Goal: Information Seeking & Learning: Learn about a topic

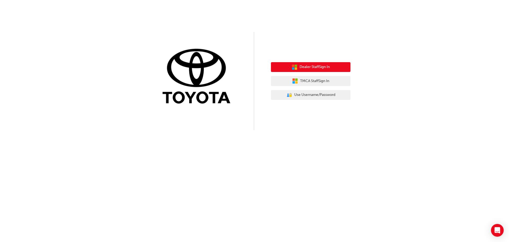
click at [305, 67] on span "Dealer Staff Sign In" at bounding box center [315, 67] width 30 height 6
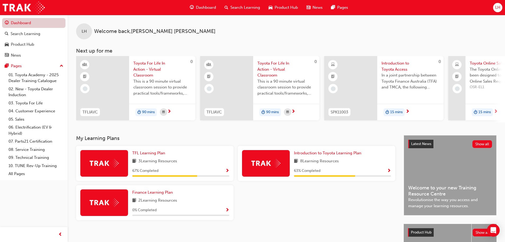
click at [24, 22] on link "Dashboard" at bounding box center [33, 23] width 63 height 10
click at [24, 32] on div "Search Learning" at bounding box center [26, 34] width 30 height 6
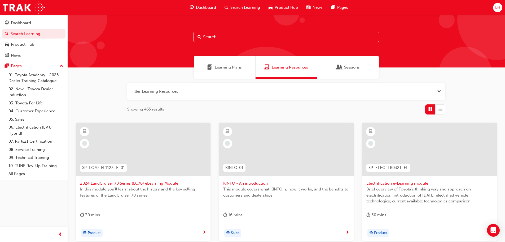
click at [212, 35] on input "text" at bounding box center [287, 37] width 186 height 10
click at [210, 38] on input "text" at bounding box center [287, 37] width 186 height 10
paste input "SPK9102"
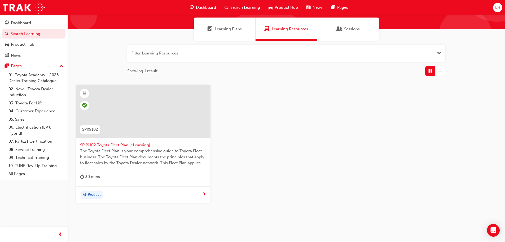
scroll to position [51, 0]
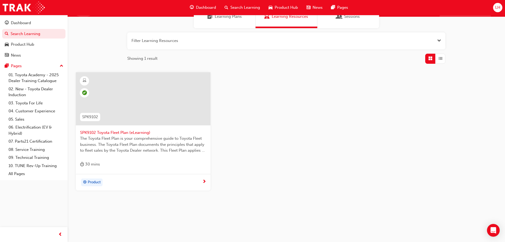
type input "SPK9102"
click at [120, 131] on span "SPK9102 Toyota Fleet Plan (eLearning)" at bounding box center [143, 132] width 126 height 6
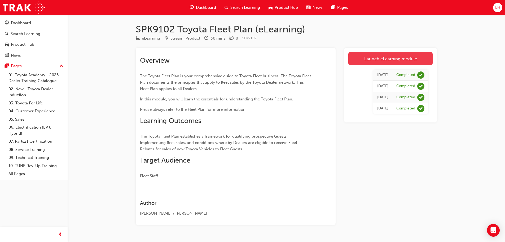
click at [378, 60] on link "Launch eLearning module" at bounding box center [390, 58] width 84 height 13
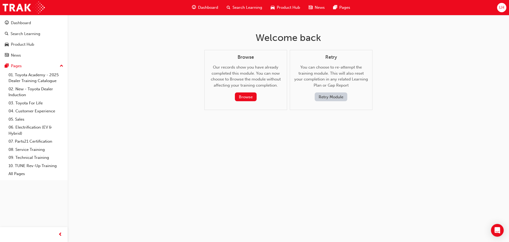
click at [324, 97] on button "Retry Module" at bounding box center [331, 96] width 33 height 9
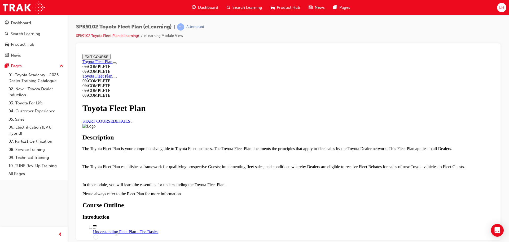
scroll to position [292, 0]
click at [98, 234] on circle "Course Details" at bounding box center [96, 236] width 5 height 5
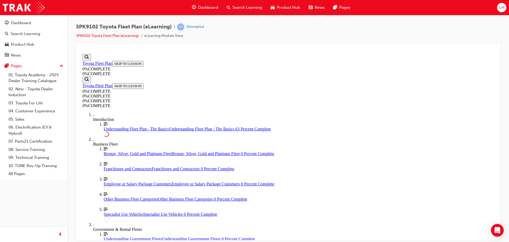
scroll to position [878, 0]
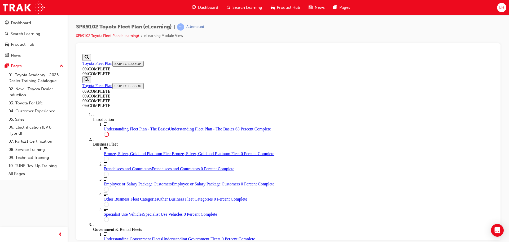
scroll to position [893, 0]
drag, startPoint x: 494, startPoint y: 208, endPoint x: 578, endPoint y: 272, distance: 106.3
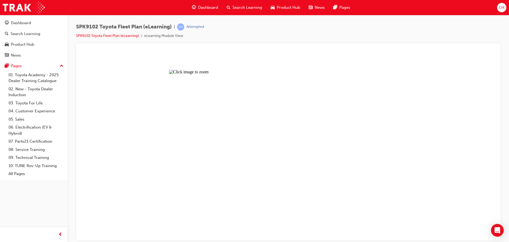
click at [290, 148] on button "Unzoom image" at bounding box center [288, 145] width 416 height 188
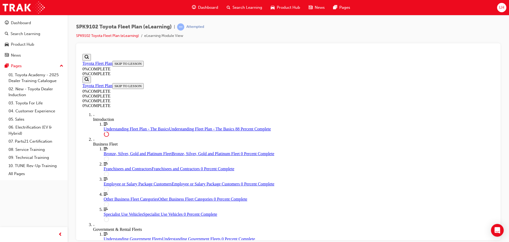
scroll to position [1209, 0]
drag, startPoint x: 313, startPoint y: 198, endPoint x: 314, endPoint y: 195, distance: 3.0
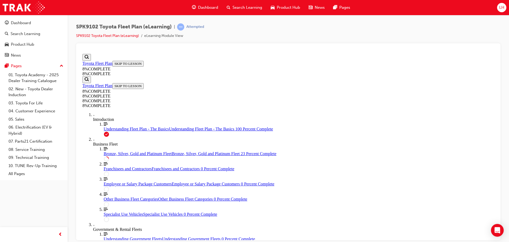
scroll to position [446, 0]
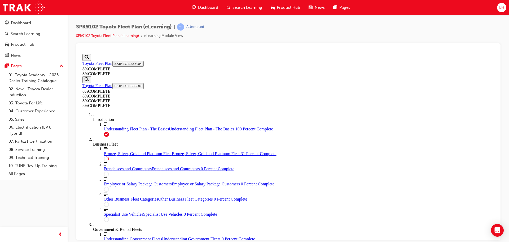
drag, startPoint x: 172, startPoint y: 25, endPoint x: 75, endPoint y: 26, distance: 97.0
click at [75, 26] on div "SPK9102 Toyota Fleet Plan (eLearning) | Attempted SPK9102 Toyota Fleet Plan (eL…" at bounding box center [288, 121] width 441 height 213
copy span "SPK9102 Toyota Fleet Plan (eLearning)"
drag, startPoint x: 496, startPoint y: 154, endPoint x: 577, endPoint y: 207, distance: 97.1
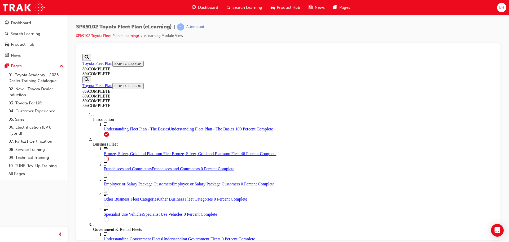
drag, startPoint x: 298, startPoint y: 197, endPoint x: 390, endPoint y: 102, distance: 132.8
drag, startPoint x: 259, startPoint y: 170, endPoint x: 344, endPoint y: 170, distance: 85.4
drag, startPoint x: 270, startPoint y: 199, endPoint x: 366, endPoint y: 201, distance: 96.3
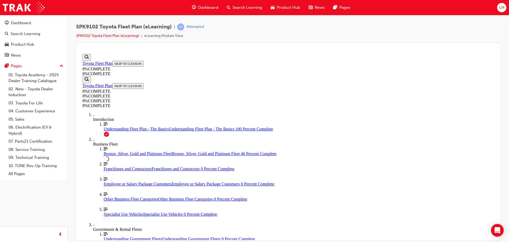
drag, startPoint x: 250, startPoint y: 137, endPoint x: 293, endPoint y: 137, distance: 43.2
drag, startPoint x: 495, startPoint y: 170, endPoint x: 577, endPoint y: 230, distance: 101.0
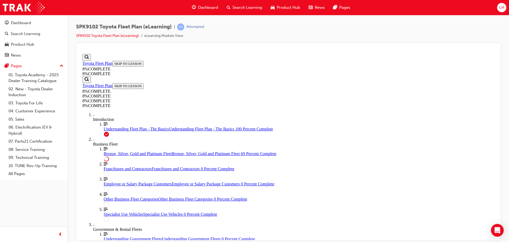
scroll to position [1749, 0]
drag, startPoint x: 296, startPoint y: 106, endPoint x: 369, endPoint y: 160, distance: 90.5
drag, startPoint x: 288, startPoint y: 129, endPoint x: 367, endPoint y: 185, distance: 96.3
drag, startPoint x: 275, startPoint y: 132, endPoint x: 347, endPoint y: 133, distance: 71.3
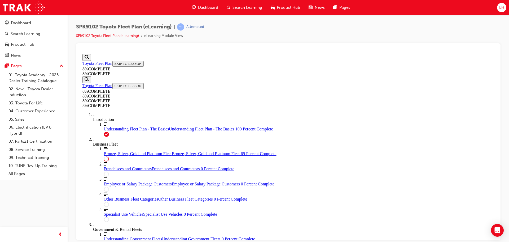
drag, startPoint x: 286, startPoint y: 107, endPoint x: 324, endPoint y: 108, distance: 37.4
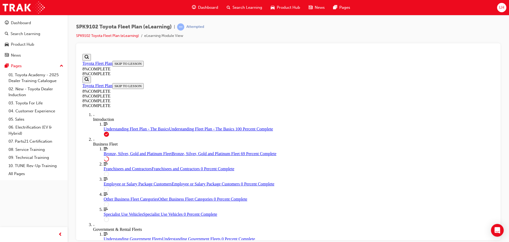
scroll to position [1760, 0]
drag, startPoint x: 285, startPoint y: 120, endPoint x: 344, endPoint y: 95, distance: 64.0
drag, startPoint x: 268, startPoint y: 145, endPoint x: 334, endPoint y: 174, distance: 72.6
drag, startPoint x: 273, startPoint y: 146, endPoint x: 344, endPoint y: 116, distance: 76.2
drag, startPoint x: 281, startPoint y: 147, endPoint x: 338, endPoint y: 146, distance: 56.5
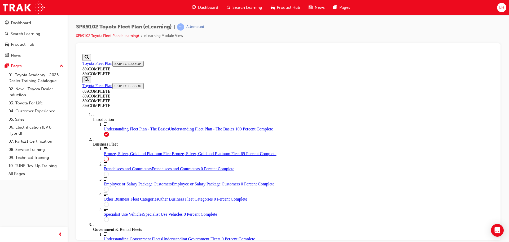
drag, startPoint x: 301, startPoint y: 128, endPoint x: 358, endPoint y: 172, distance: 71.5
drag, startPoint x: 287, startPoint y: 143, endPoint x: 350, endPoint y: 117, distance: 68.3
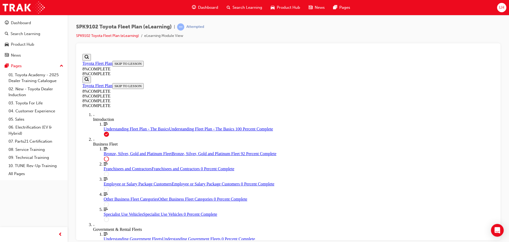
drag, startPoint x: 281, startPoint y: 146, endPoint x: 321, endPoint y: 150, distance: 40.0
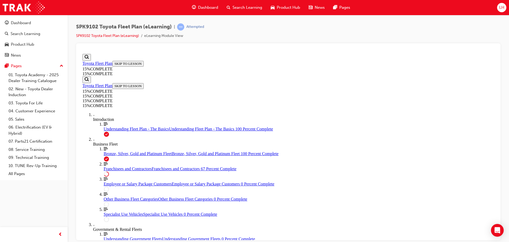
scroll to position [161, 0]
drag, startPoint x: 494, startPoint y: 102, endPoint x: 578, endPoint y: 196, distance: 125.4
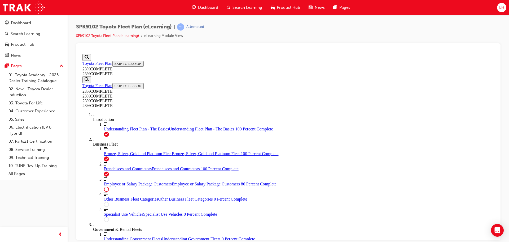
drag, startPoint x: 494, startPoint y: 136, endPoint x: 582, endPoint y: 255, distance: 148.6
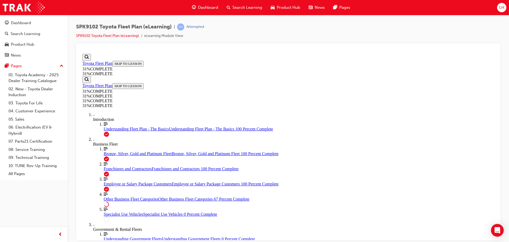
scroll to position [619, 0]
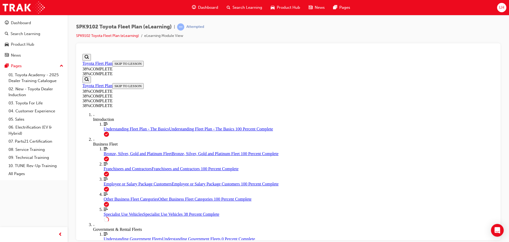
scroll to position [256, 0]
drag, startPoint x: 495, startPoint y: 97, endPoint x: 577, endPoint y: 167, distance: 107.9
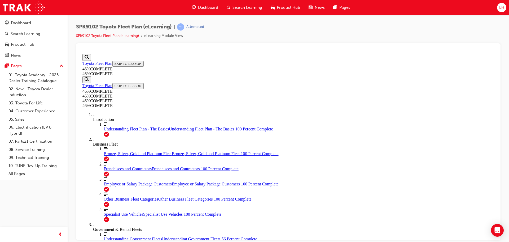
drag, startPoint x: 313, startPoint y: 108, endPoint x: 354, endPoint y: 104, distance: 41.0
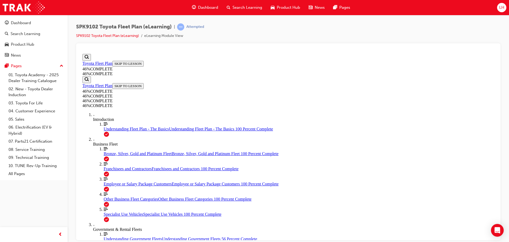
scroll to position [780, 0]
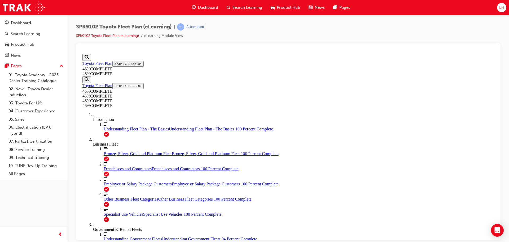
drag, startPoint x: 495, startPoint y: 189, endPoint x: 574, endPoint y: 280, distance: 120.8
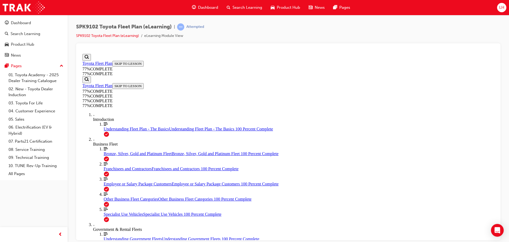
scroll to position [522, 0]
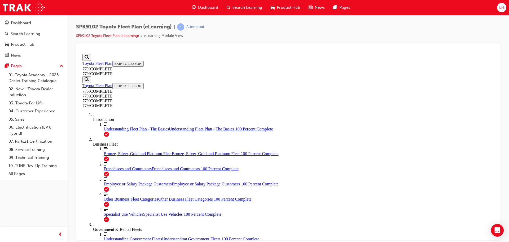
drag, startPoint x: 495, startPoint y: 182, endPoint x: 577, endPoint y: 262, distance: 115.1
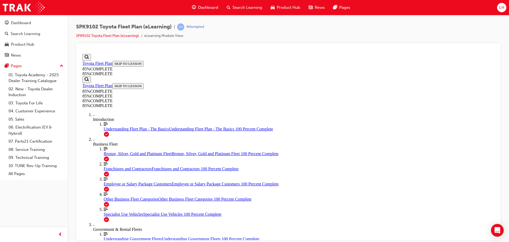
scroll to position [346, 0]
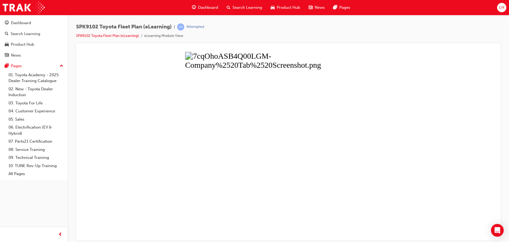
click at [305, 109] on button "Unzoom image" at bounding box center [288, 145] width 416 height 188
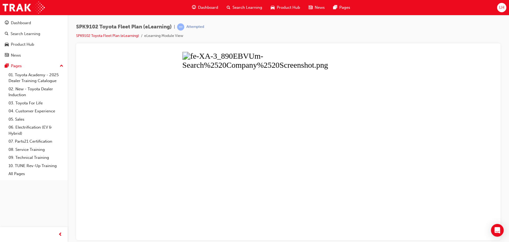
click at [300, 164] on button "Unzoom image" at bounding box center [288, 145] width 416 height 188
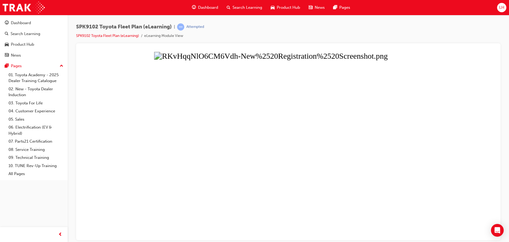
click at [379, 153] on button "Unzoom image" at bounding box center [288, 145] width 416 height 188
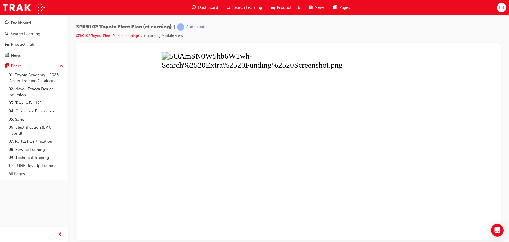
click at [316, 161] on button "Unzoom image" at bounding box center [288, 145] width 416 height 188
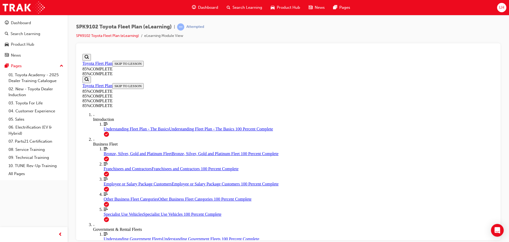
scroll to position [1835, 0]
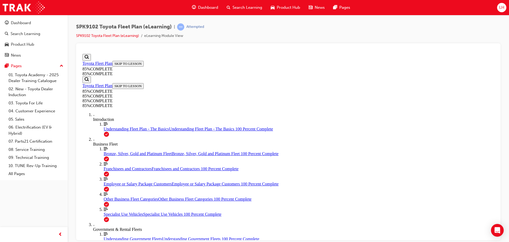
scroll to position [1865, 0]
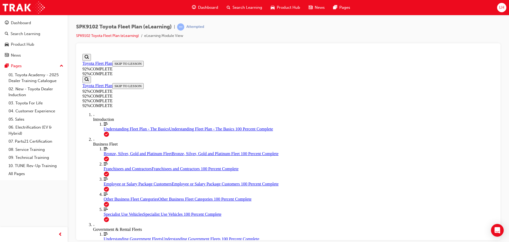
drag, startPoint x: 304, startPoint y: 170, endPoint x: 351, endPoint y: 147, distance: 53.0
drag, startPoint x: 300, startPoint y: 187, endPoint x: 350, endPoint y: 165, distance: 54.7
drag, startPoint x: 287, startPoint y: 193, endPoint x: 331, endPoint y: 194, distance: 44.3
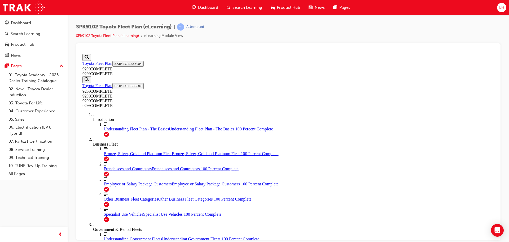
scroll to position [112, 0]
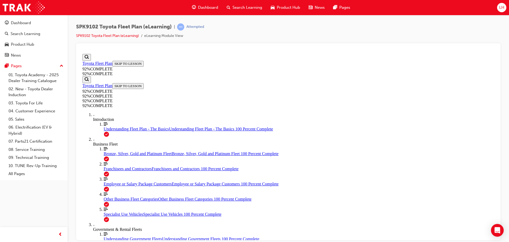
scroll to position [72, 0]
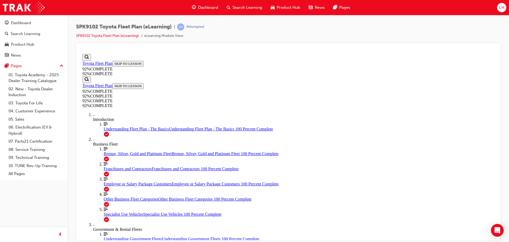
scroll to position [68, 0]
drag, startPoint x: 315, startPoint y: 215, endPoint x: 318, endPoint y: 212, distance: 4.1
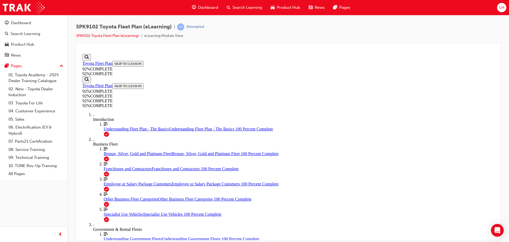
scroll to position [54, 0]
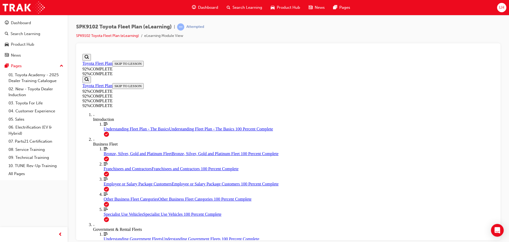
drag, startPoint x: 314, startPoint y: 208, endPoint x: 319, endPoint y: 204, distance: 6.2
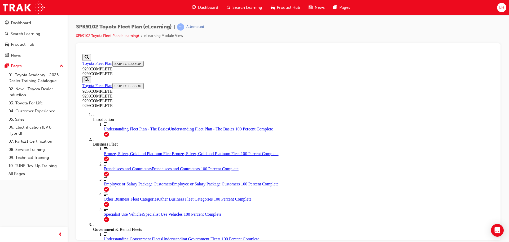
scroll to position [71, 0]
drag, startPoint x: 494, startPoint y: 164, endPoint x: 577, endPoint y: 186, distance: 86.3
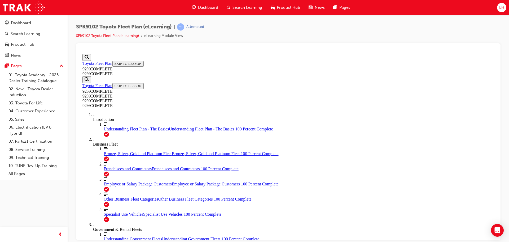
drag, startPoint x: 494, startPoint y: 201, endPoint x: 577, endPoint y: 264, distance: 103.8
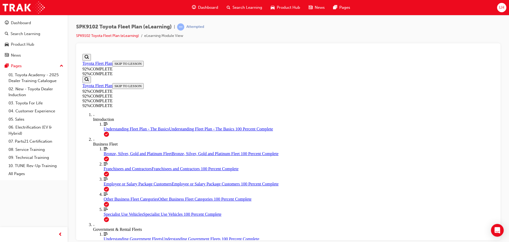
scroll to position [117, 0]
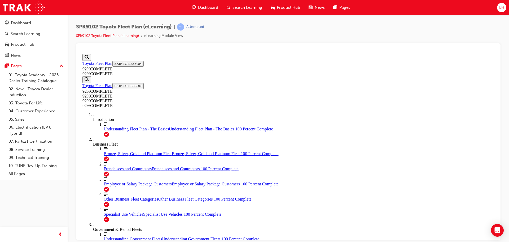
scroll to position [138, 0]
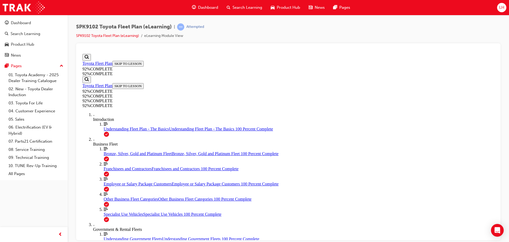
scroll to position [66, 0]
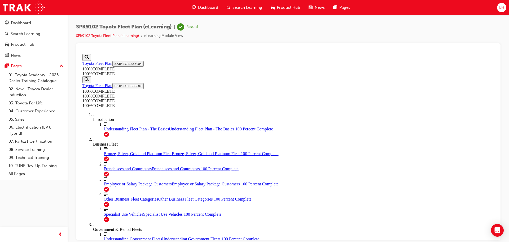
scroll to position [121, 0]
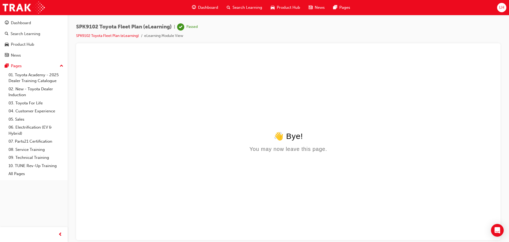
click at [287, 144] on div "👋 Bye! You may now leave this page." at bounding box center [288, 141] width 412 height 21
